Goal: Information Seeking & Learning: Learn about a topic

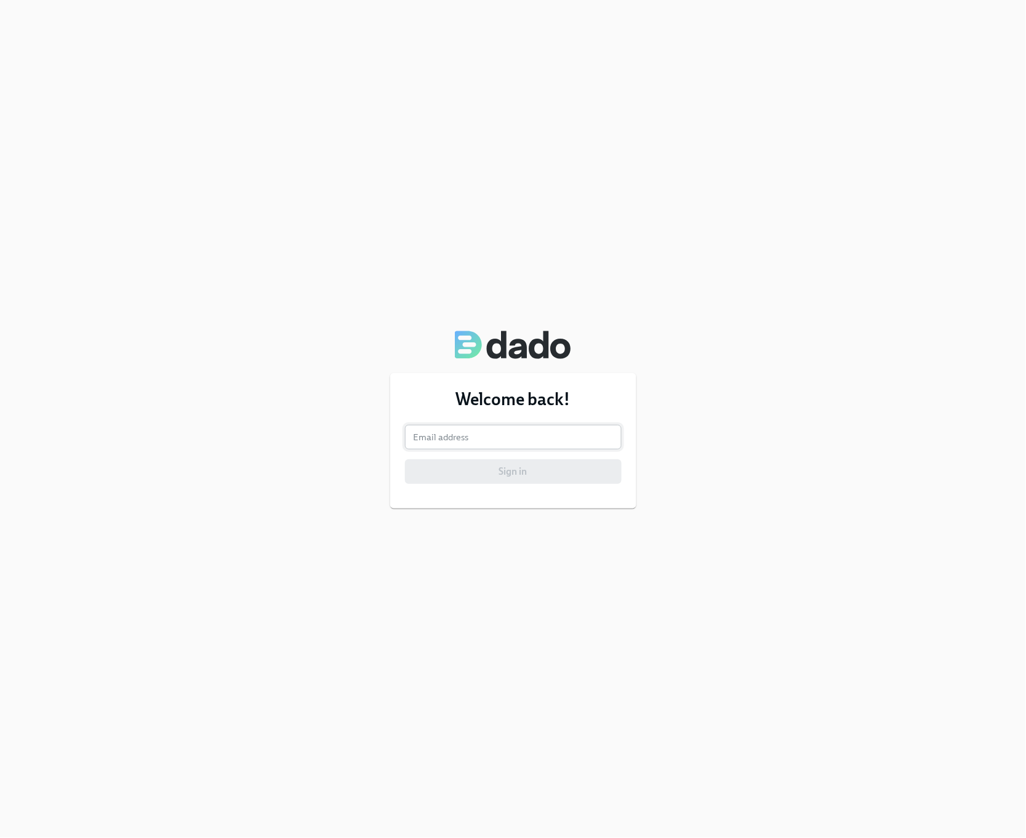
click at [533, 435] on input "email" at bounding box center [513, 437] width 217 height 25
type input "he-young.an@adevinta.com"
click at [532, 478] on button "Sign in" at bounding box center [513, 471] width 217 height 25
click at [522, 472] on span "Sign in" at bounding box center [513, 471] width 199 height 12
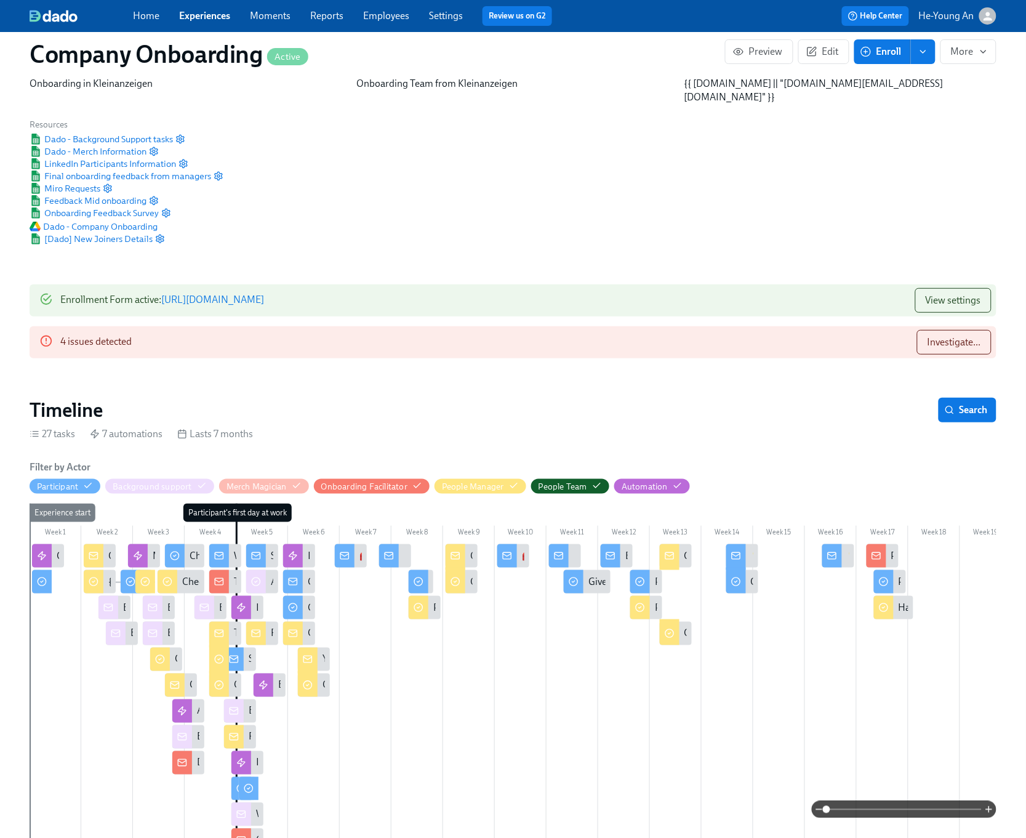
scroll to position [0, 37724]
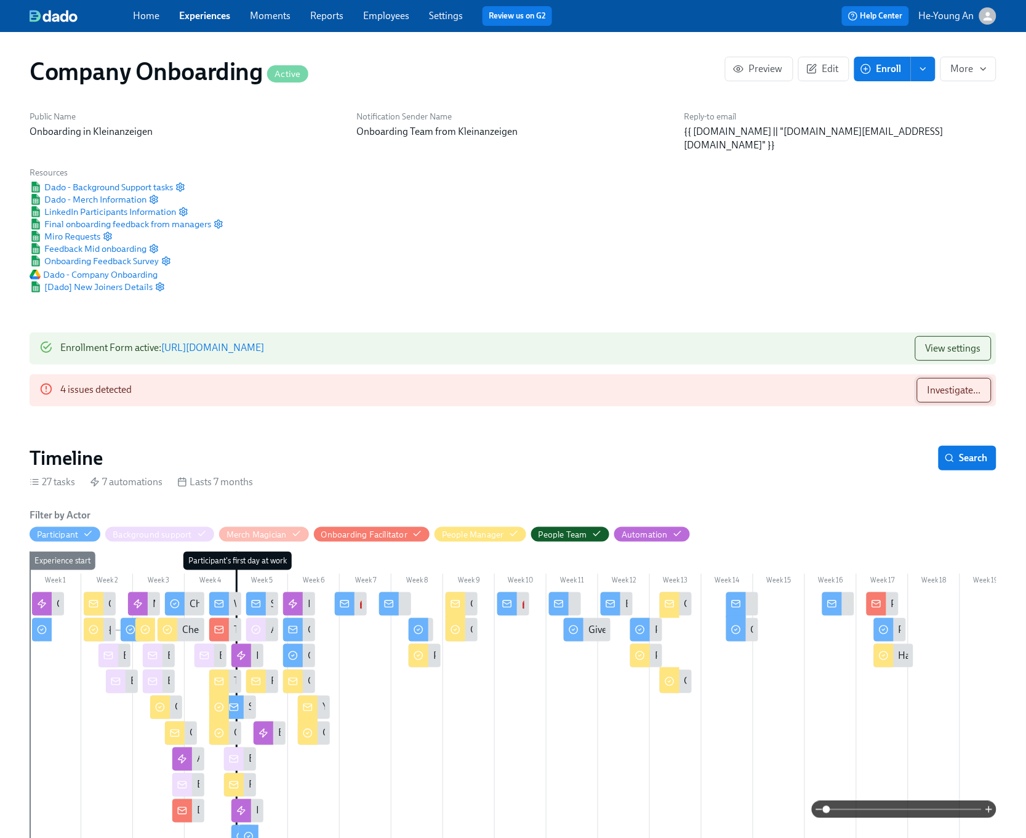
click at [948, 384] on span "Investigate..." at bounding box center [954, 390] width 54 height 12
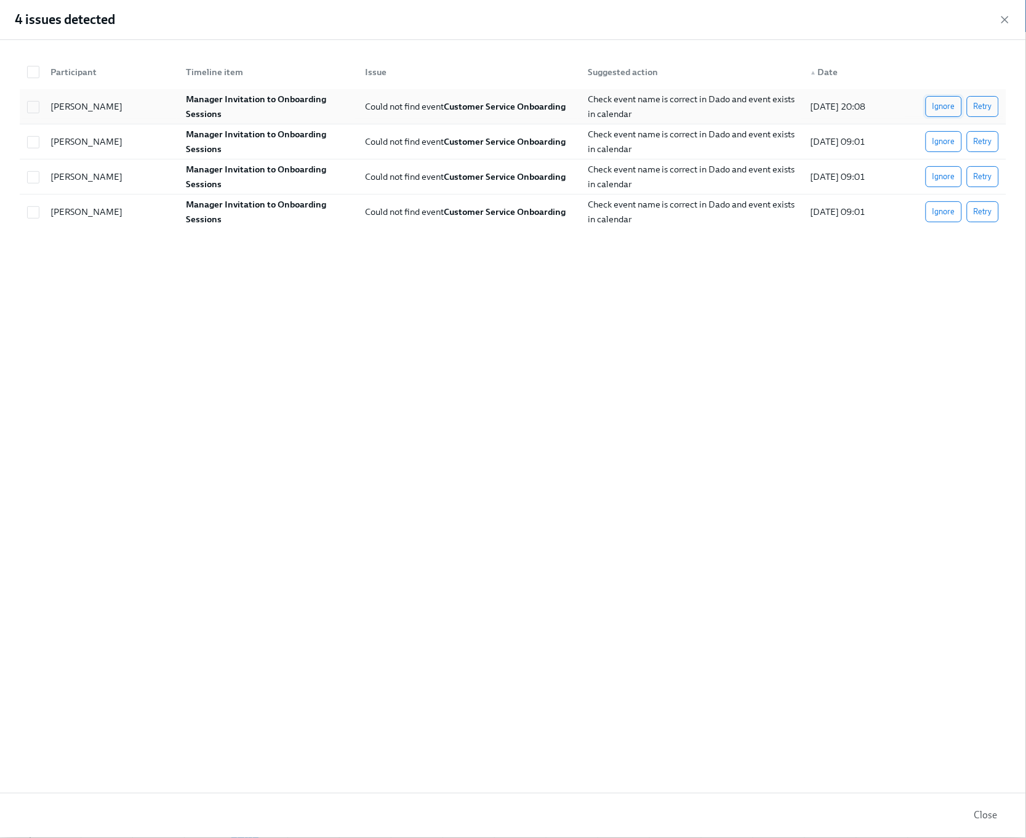
click at [950, 104] on span "Ignore" at bounding box center [943, 106] width 23 height 12
click at [950, 104] on div "Ignore Retry" at bounding box center [955, 106] width 90 height 21
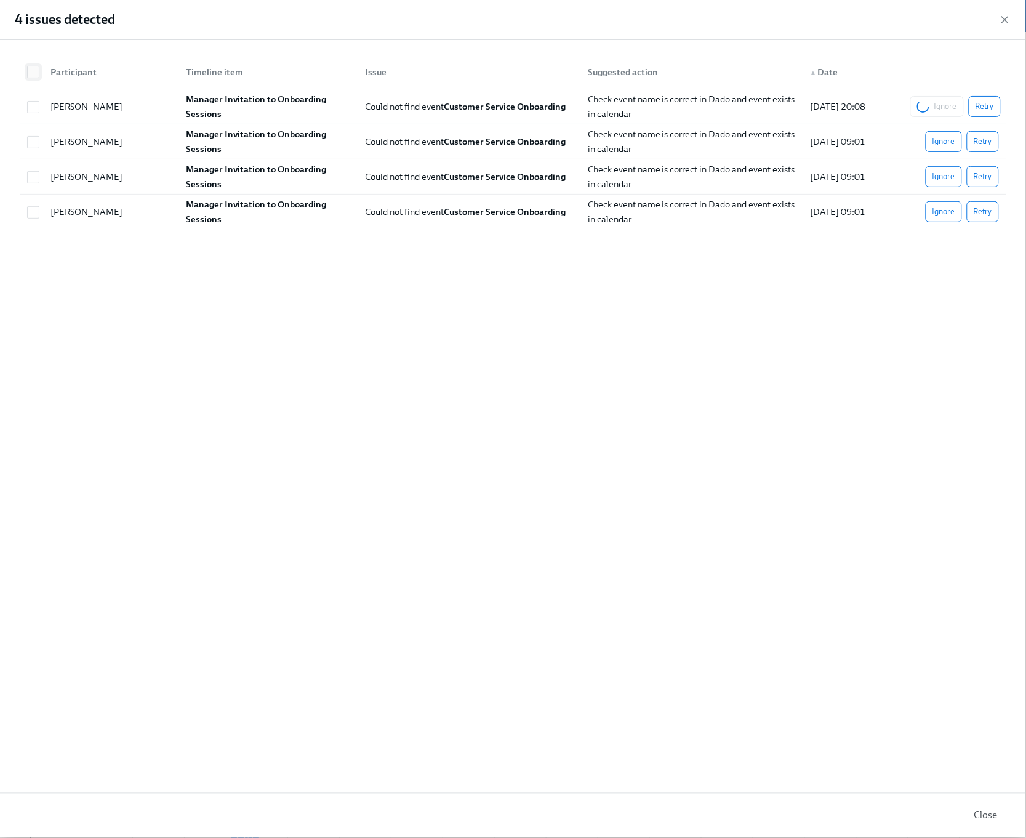
click at [36, 70] on input "checkbox" at bounding box center [33, 71] width 11 height 11
checkbox input "true"
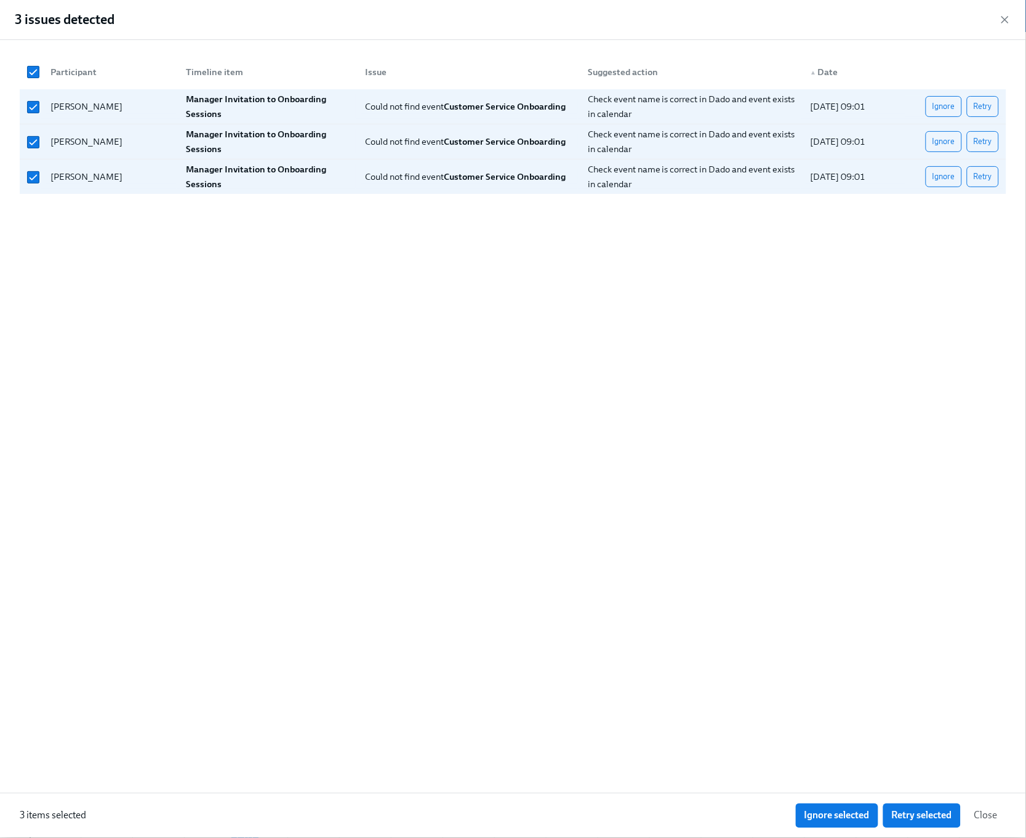
scroll to position [0, 47640]
click at [849, 805] on button "Ignore selected" at bounding box center [837, 815] width 82 height 25
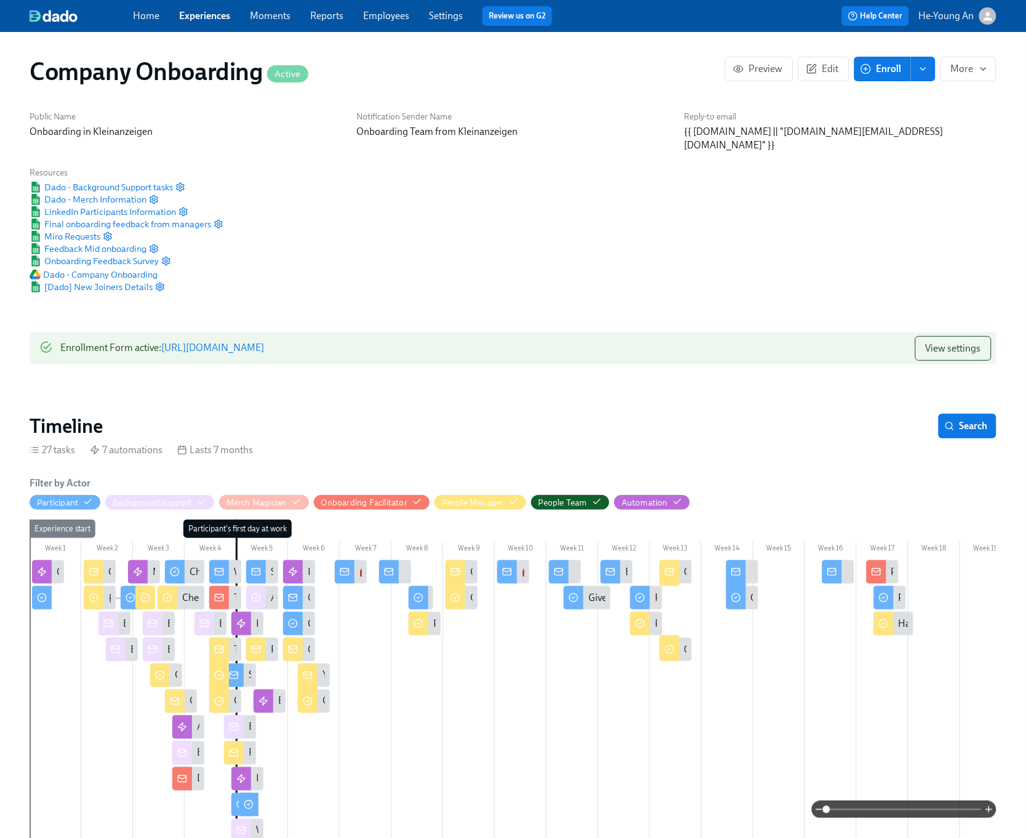
click at [1002, 15] on div "Home Experiences Moments Reports Employees Settings Review us on G2 Help Center…" at bounding box center [513, 16] width 1026 height 32
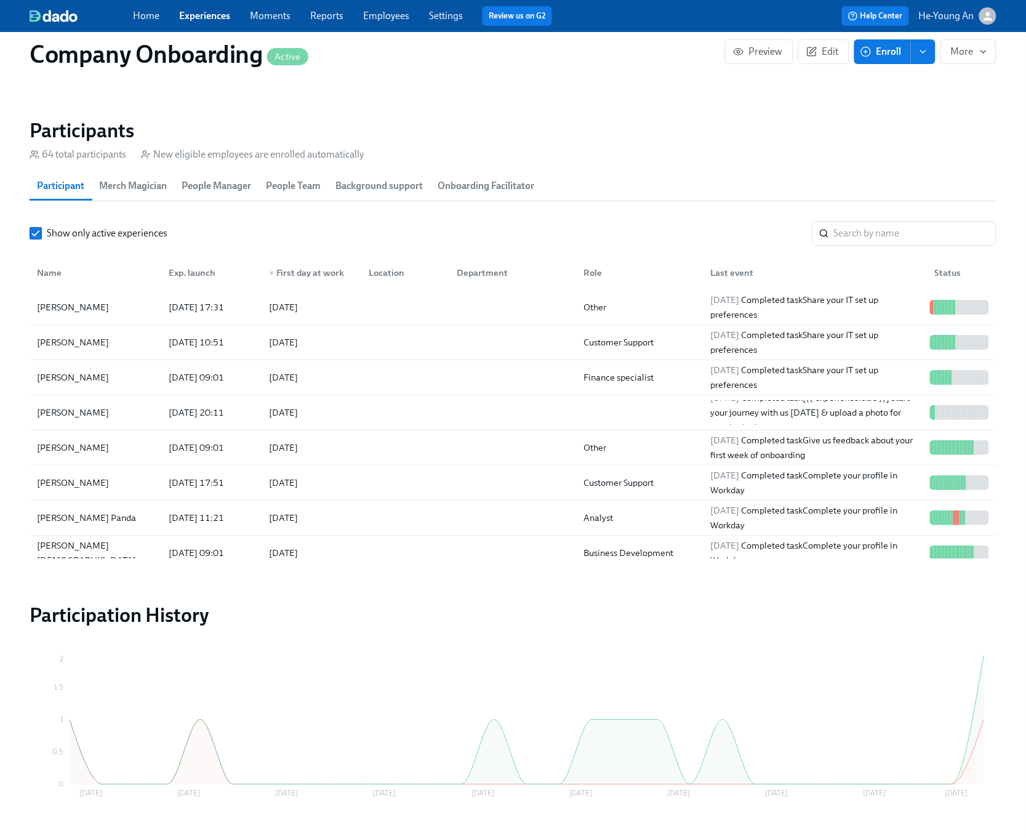
scroll to position [1315, 0]
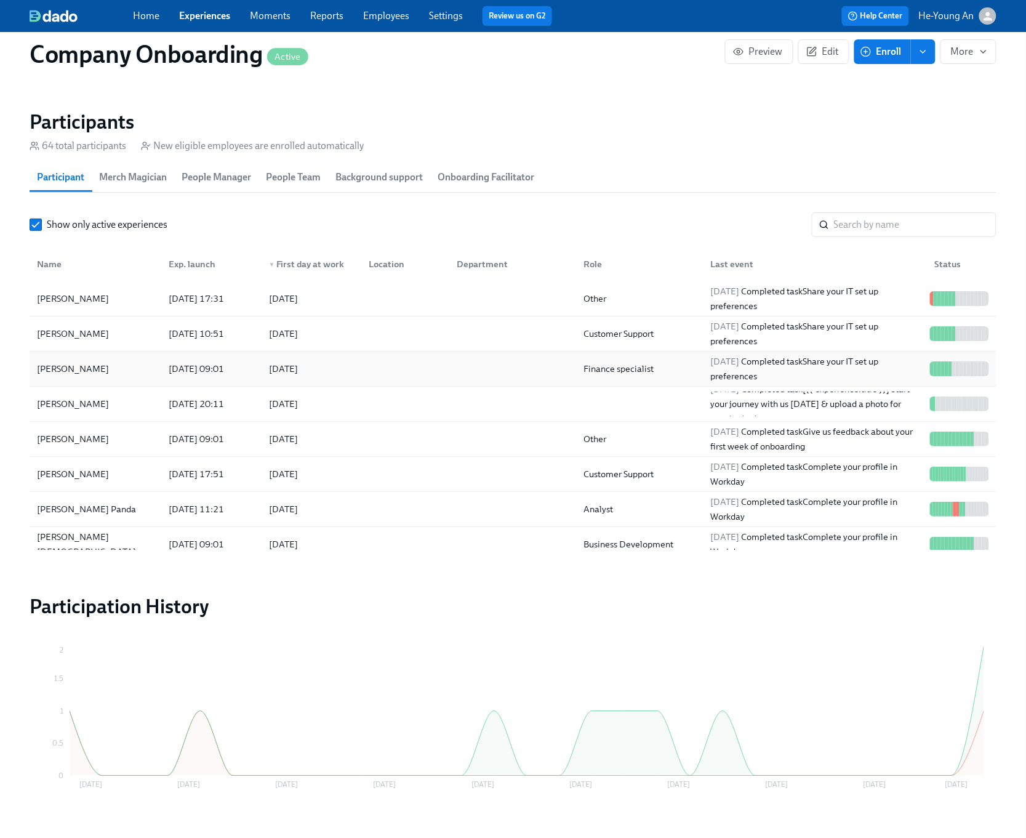
click at [132, 364] on div "Osama Sohail" at bounding box center [95, 368] width 127 height 25
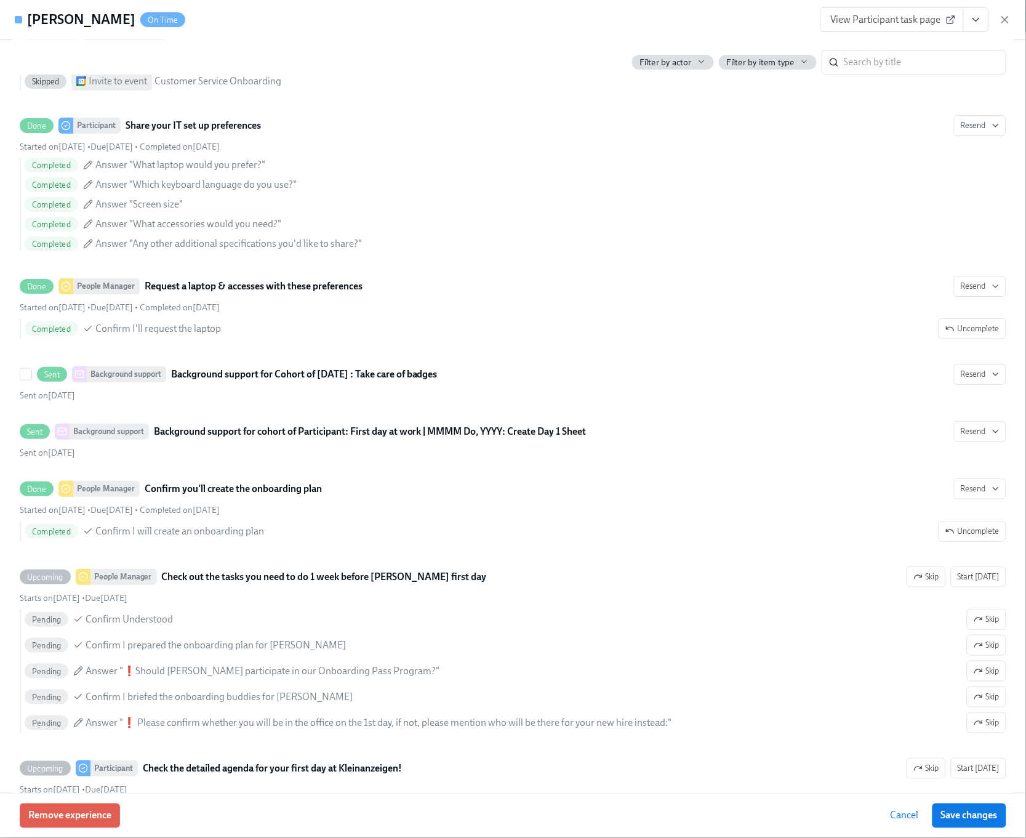
scroll to position [1227, 0]
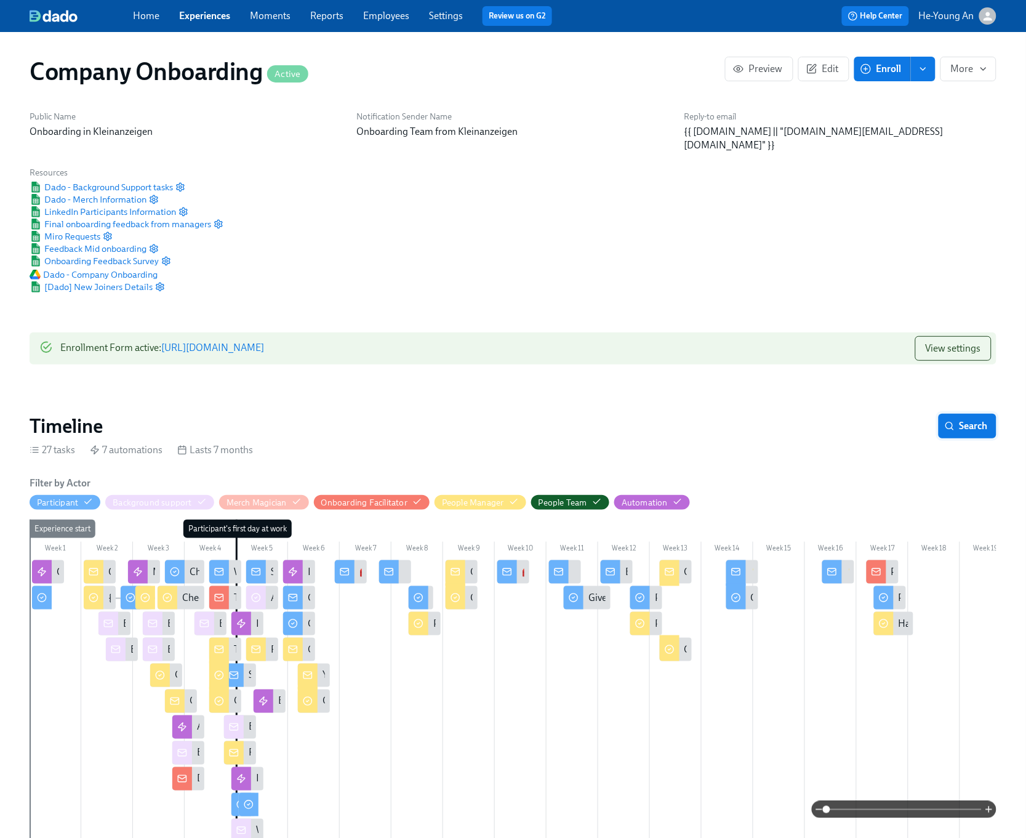
click at [969, 414] on button "Search" at bounding box center [968, 426] width 58 height 25
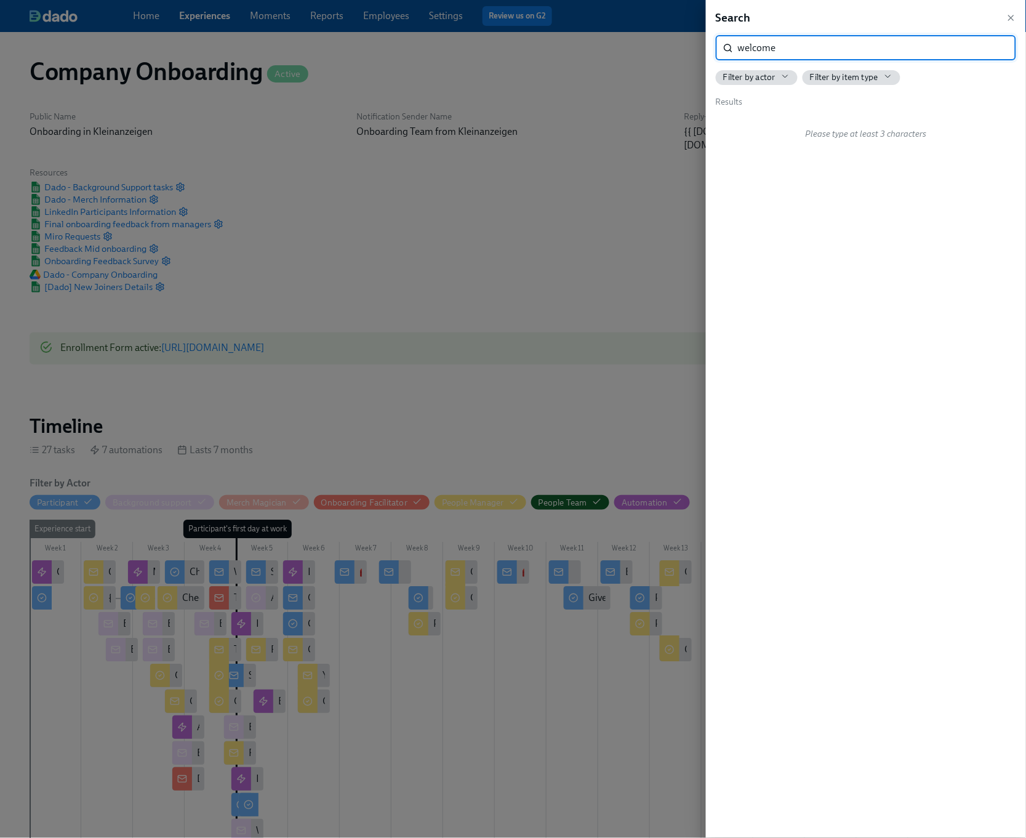
type input "welcome"
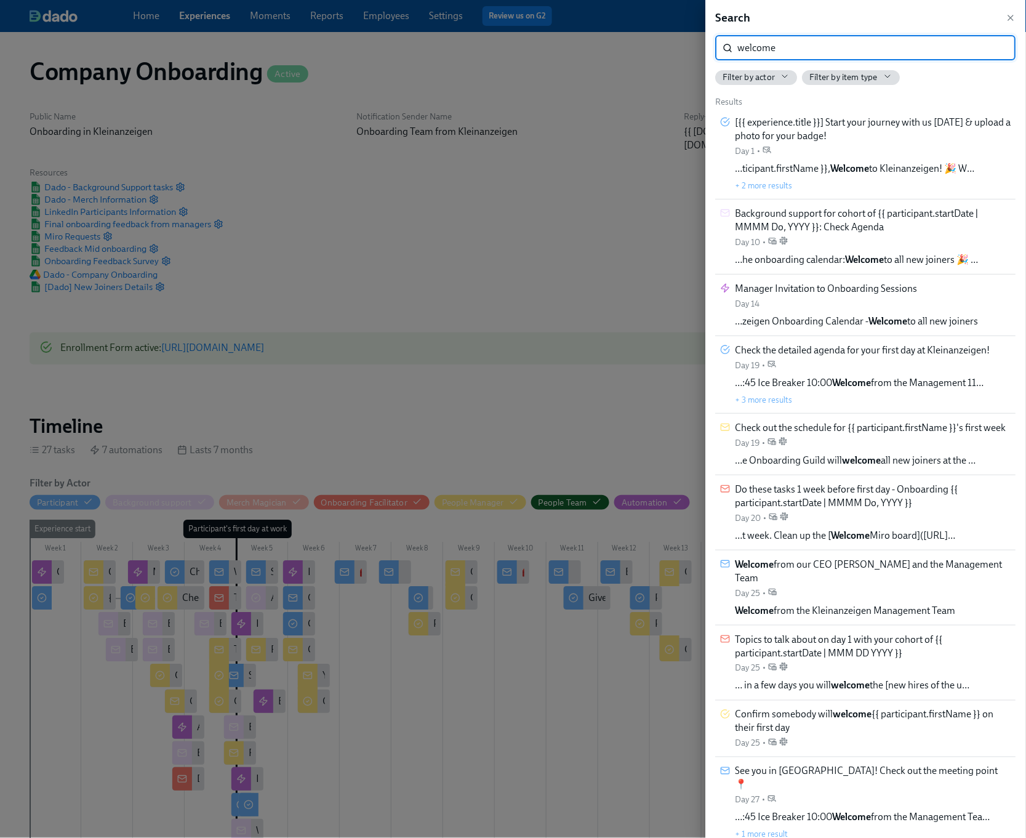
click at [839, 80] on span "Filter by item type" at bounding box center [844, 77] width 68 height 12
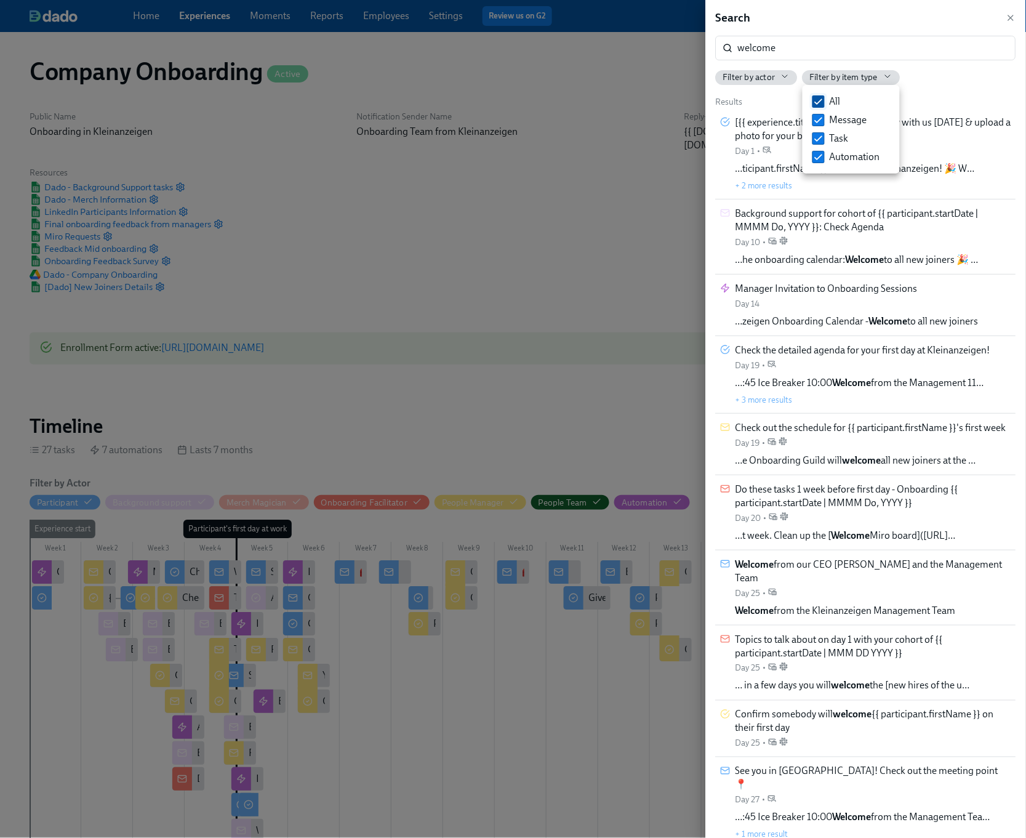
click at [819, 102] on input "All" at bounding box center [818, 101] width 11 height 11
checkbox input "false"
click at [814, 160] on input "Automation" at bounding box center [818, 156] width 11 height 11
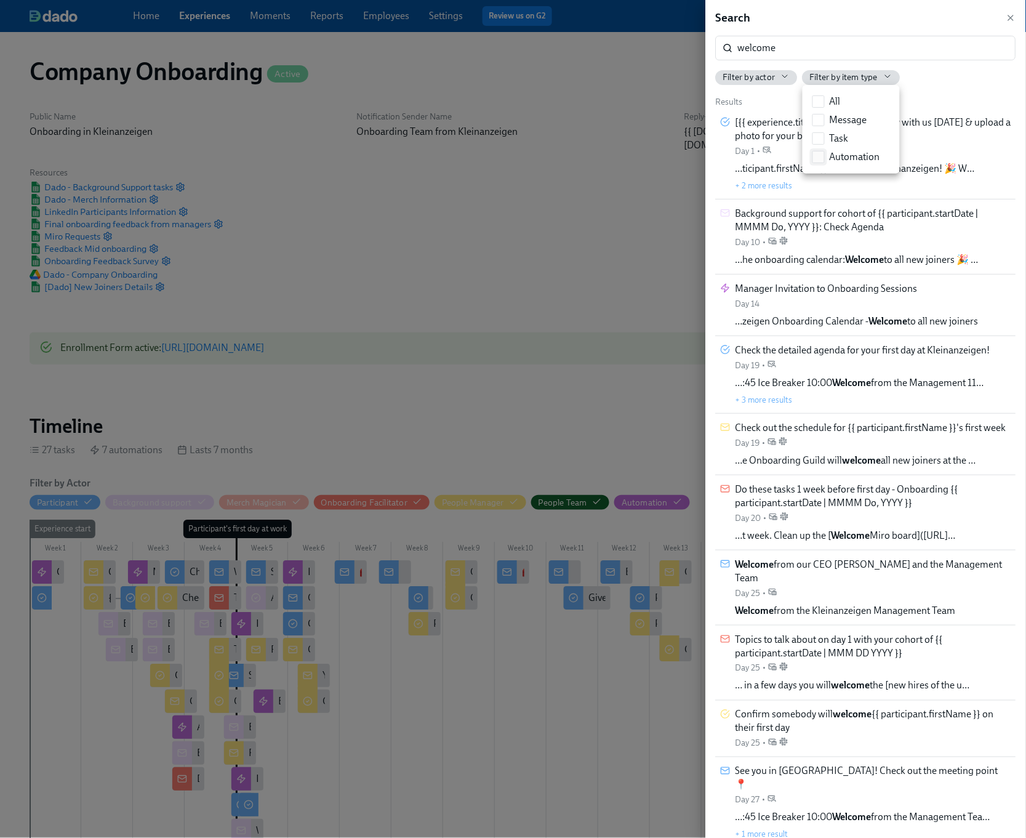
checkbox input "true"
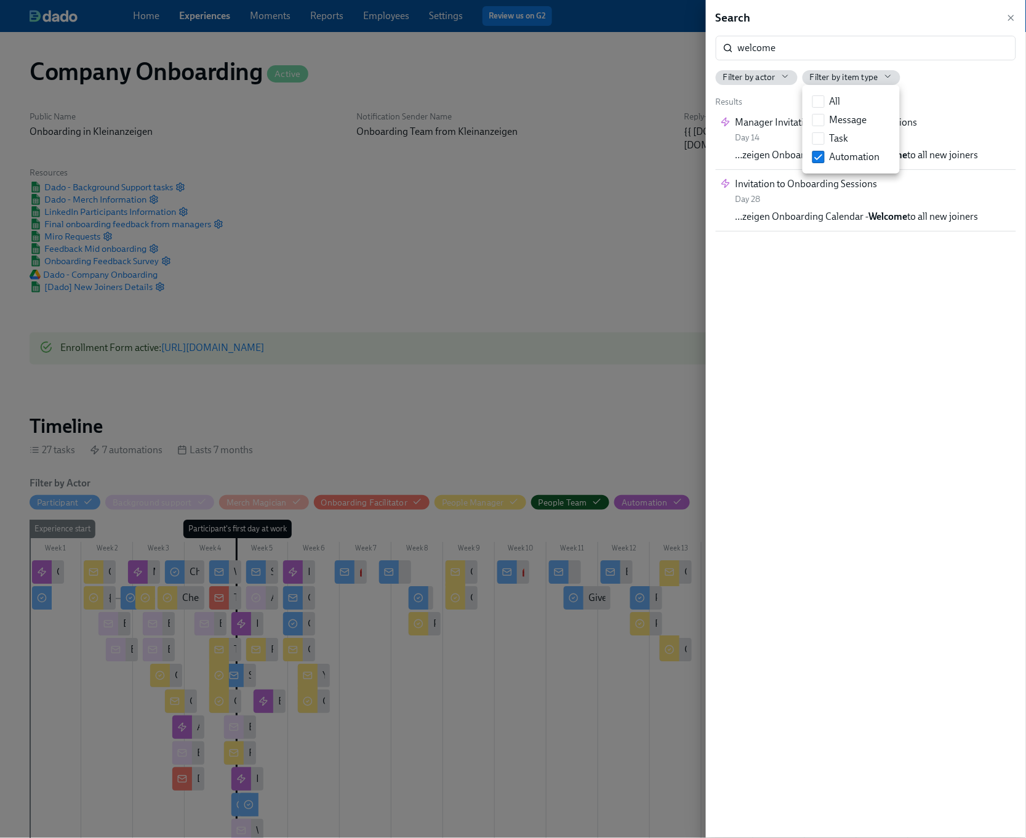
click at [950, 98] on div at bounding box center [513, 419] width 1026 height 838
click at [868, 205] on div "Invitation to Onboarding Sessions Day 28 …zeigen Onboarding Calendar - Welcome …" at bounding box center [856, 200] width 243 height 46
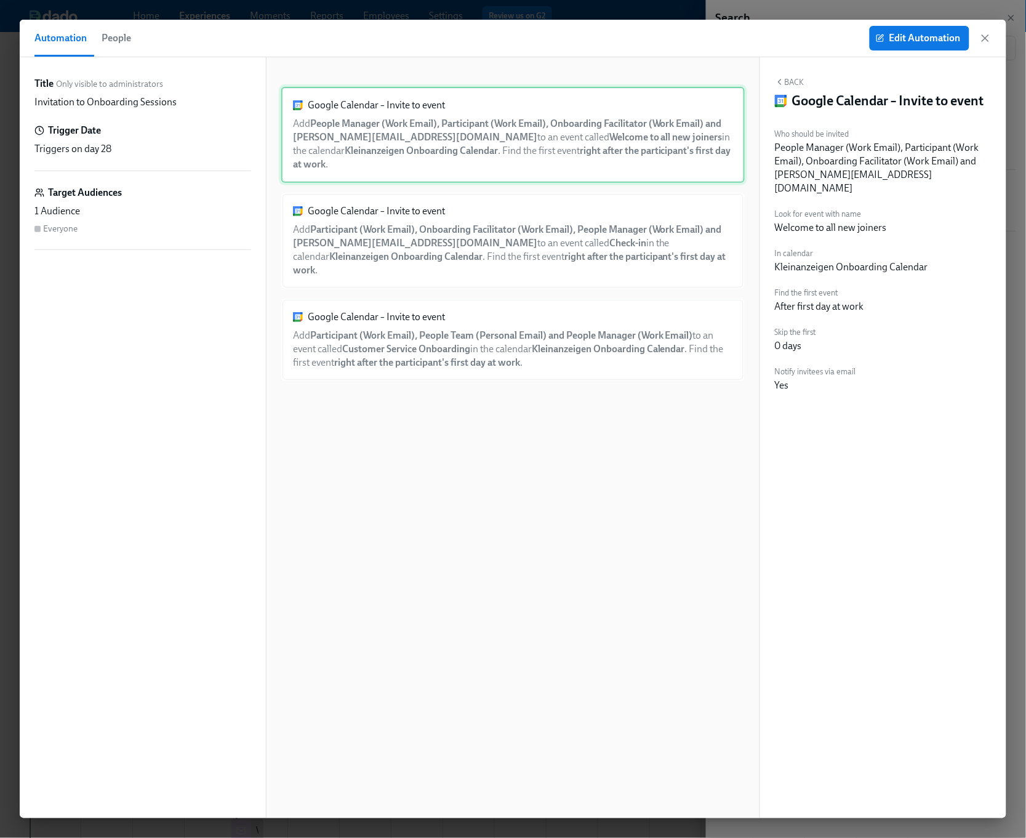
click at [447, 148] on div "Google Calendar – Invite to event Add People Manager (Work Email), Participant …" at bounding box center [512, 135] width 463 height 96
click at [476, 142] on div "Google Calendar – Invite to event Add People Manager (Work Email), Participant …" at bounding box center [512, 135] width 463 height 96
click at [459, 143] on div "Google Calendar – Invite to event Add People Manager (Work Email), Participant …" at bounding box center [512, 135] width 463 height 96
click at [427, 215] on div "Google Calendar – Invite to event Add Participant (Work Email), Onboarding Faci…" at bounding box center [512, 241] width 463 height 96
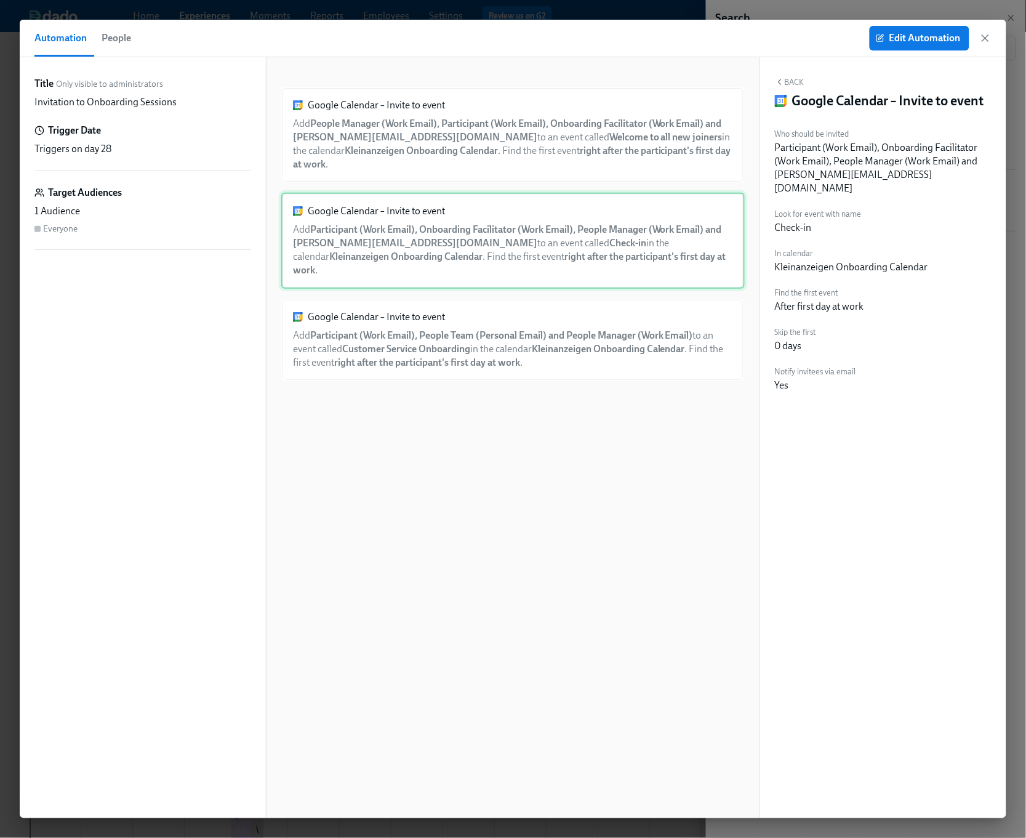
click at [428, 212] on div "Google Calendar – Invite to event Add Participant (Work Email), Onboarding Faci…" at bounding box center [512, 241] width 463 height 96
click at [436, 298] on div "Google Calendar – Invite to event Add Participant (Work Email), People Team (Pe…" at bounding box center [512, 339] width 463 height 82
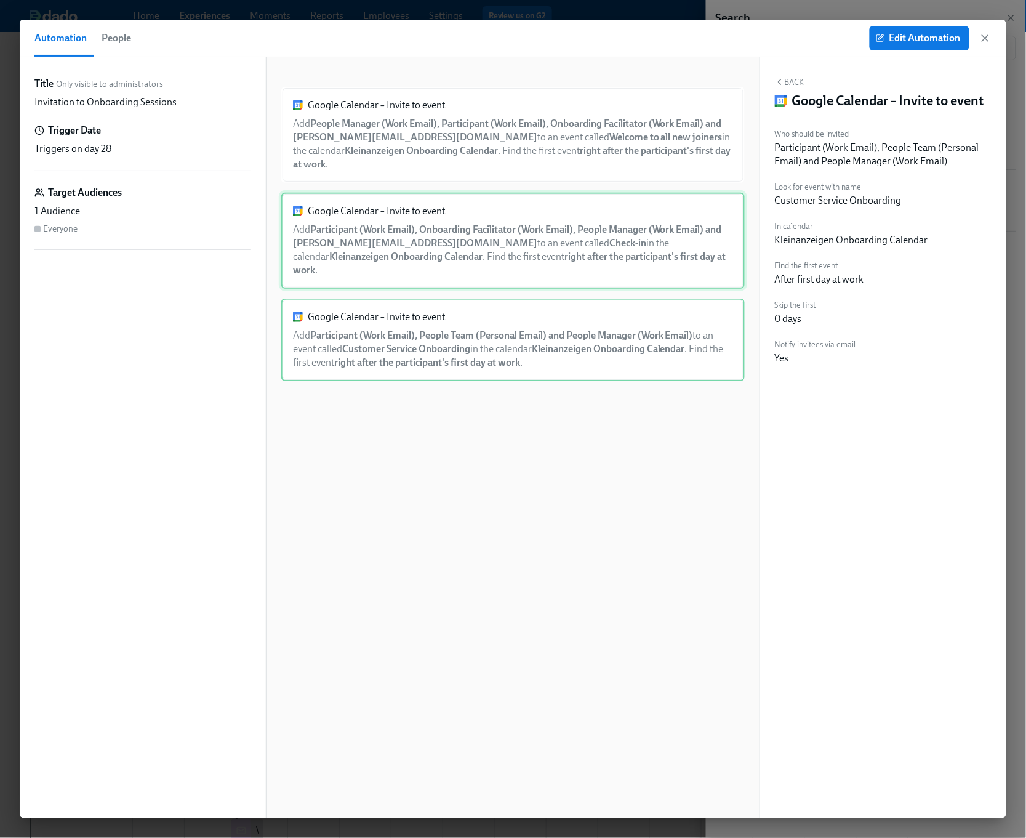
click at [451, 253] on div "Google Calendar – Invite to event Add Participant (Work Email), Onboarding Faci…" at bounding box center [512, 241] width 463 height 96
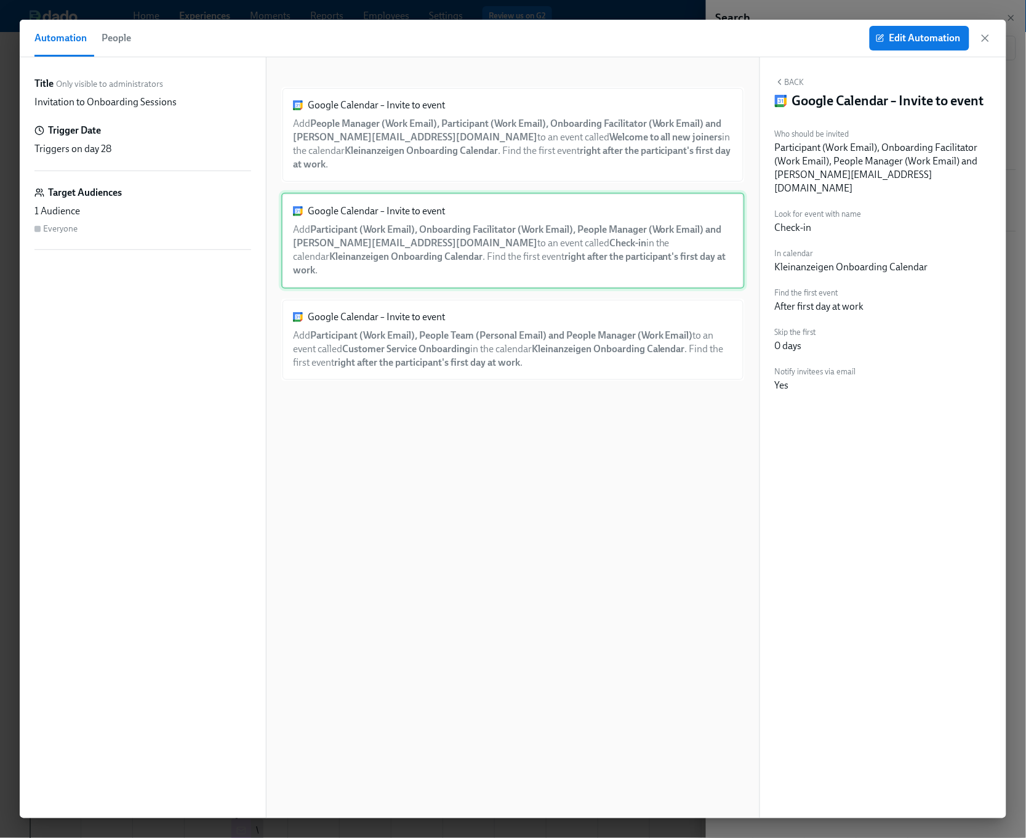
click at [474, 193] on div "Google Calendar – Invite to event Add Participant (Work Email), Onboarding Faci…" at bounding box center [512, 241] width 463 height 96
click at [479, 169] on div "Google Calendar – Invite to event Add People Manager (Work Email), Participant …" at bounding box center [512, 447] width 463 height 721
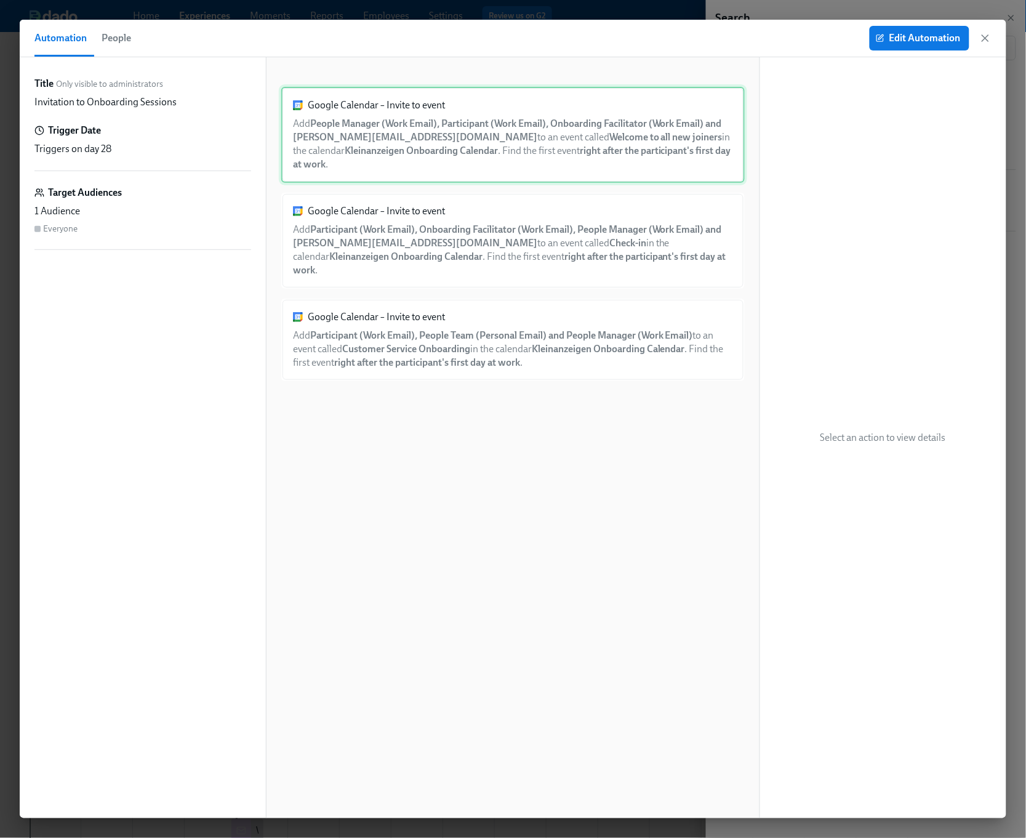
click at [491, 156] on div "Google Calendar – Invite to event Add People Manager (Work Email), Participant …" at bounding box center [512, 135] width 463 height 96
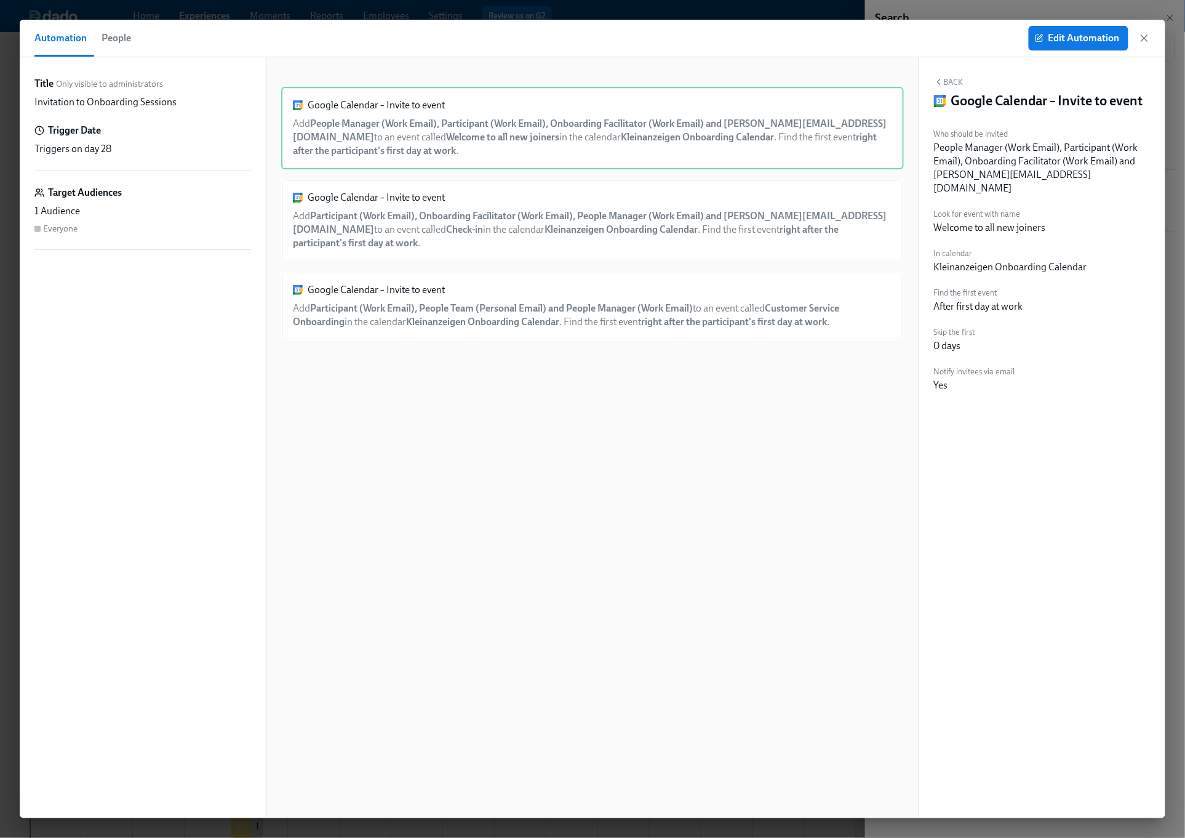
scroll to position [0, 47482]
